Goal: Information Seeking & Learning: Learn about a topic

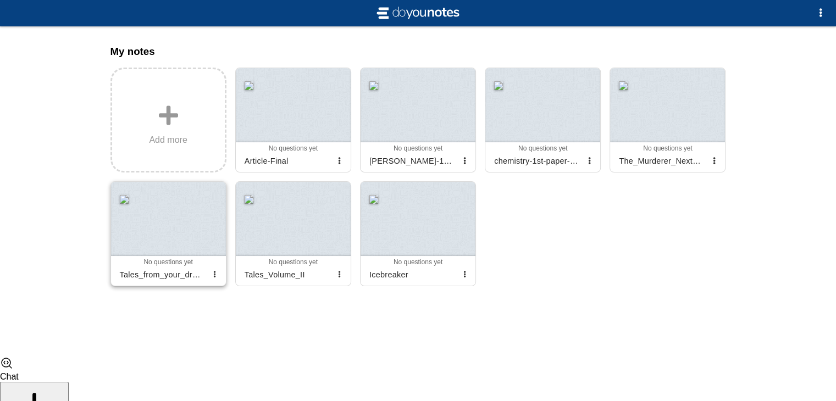
click at [156, 240] on div at bounding box center [168, 219] width 115 height 74
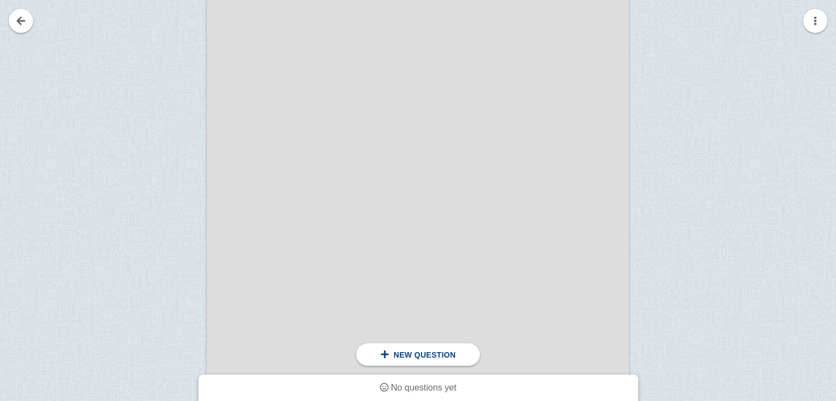
scroll to position [1967, 0]
click at [400, 97] on div at bounding box center [418, 267] width 422 height 547
click at [817, 19] on button "button" at bounding box center [815, 21] width 24 height 24
click at [598, 142] on div at bounding box center [418, 200] width 836 height 401
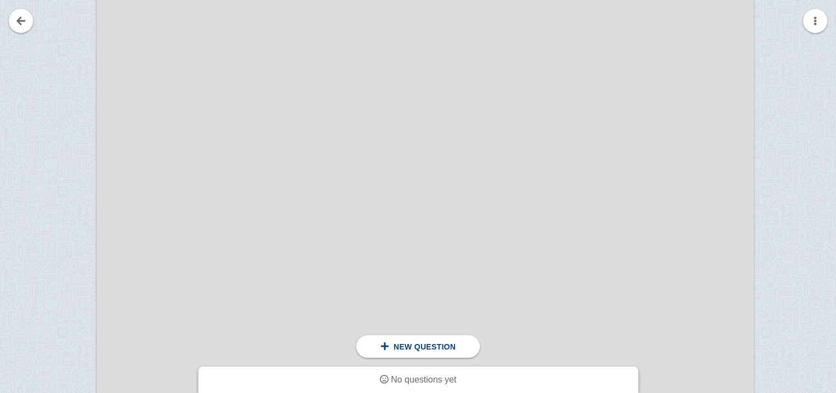
scroll to position [3973, 9]
click at [376, 92] on div at bounding box center [425, 352] width 657 height 850
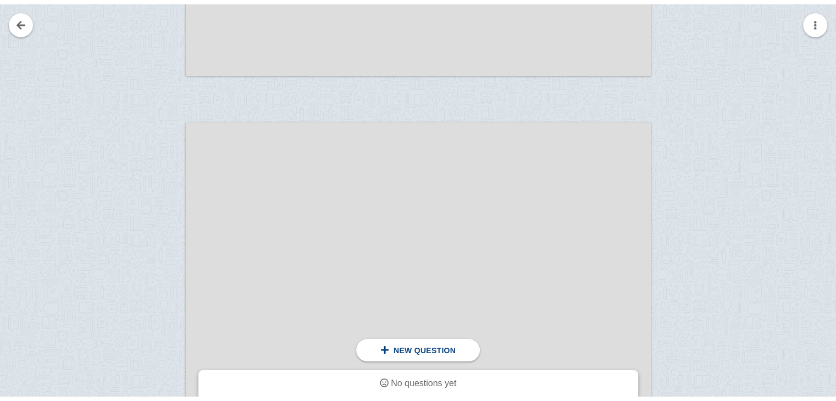
scroll to position [2820, 0]
